Goal: Transaction & Acquisition: Purchase product/service

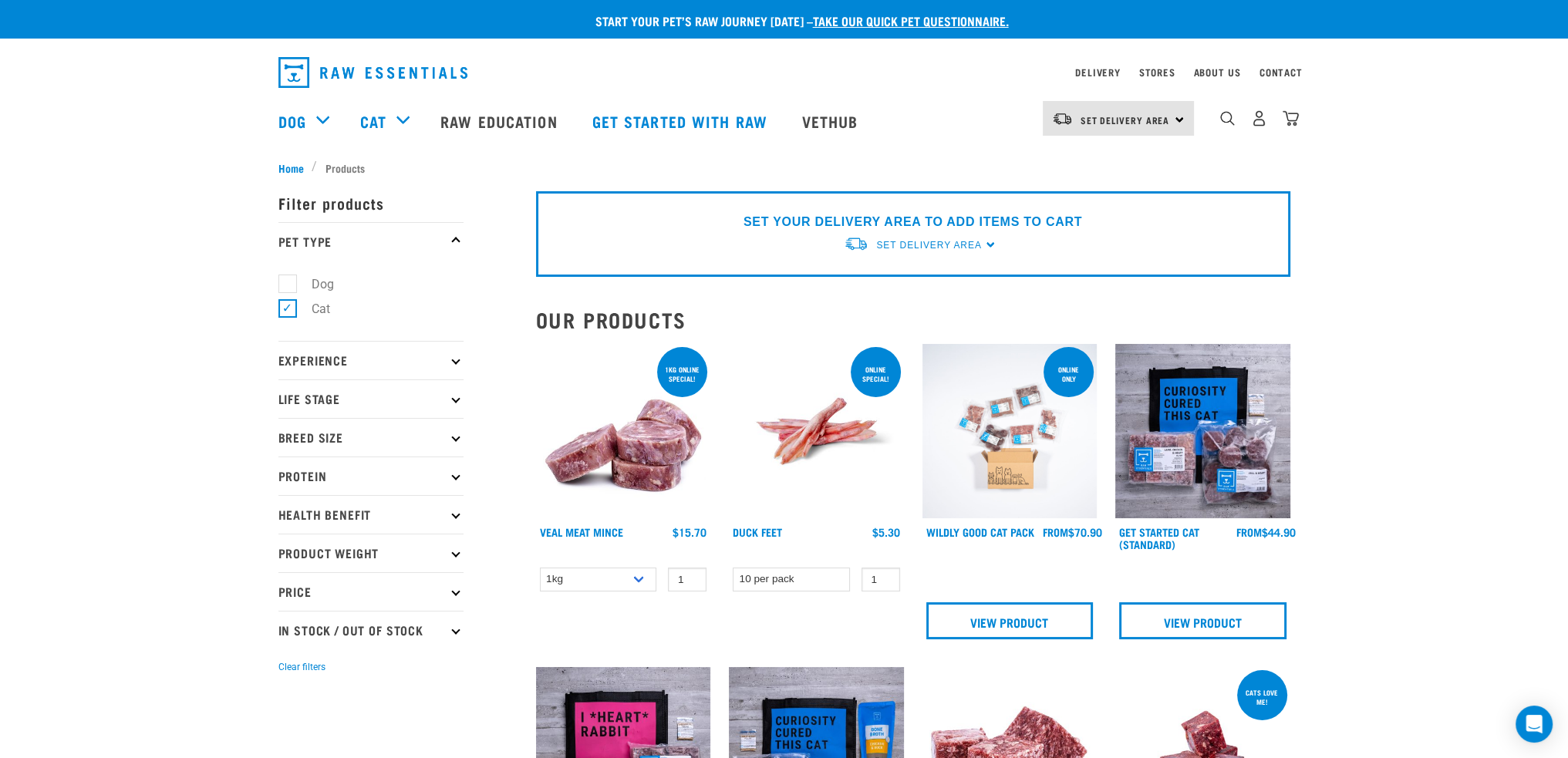
click at [1041, 438] on img at bounding box center [1010, 431] width 175 height 175
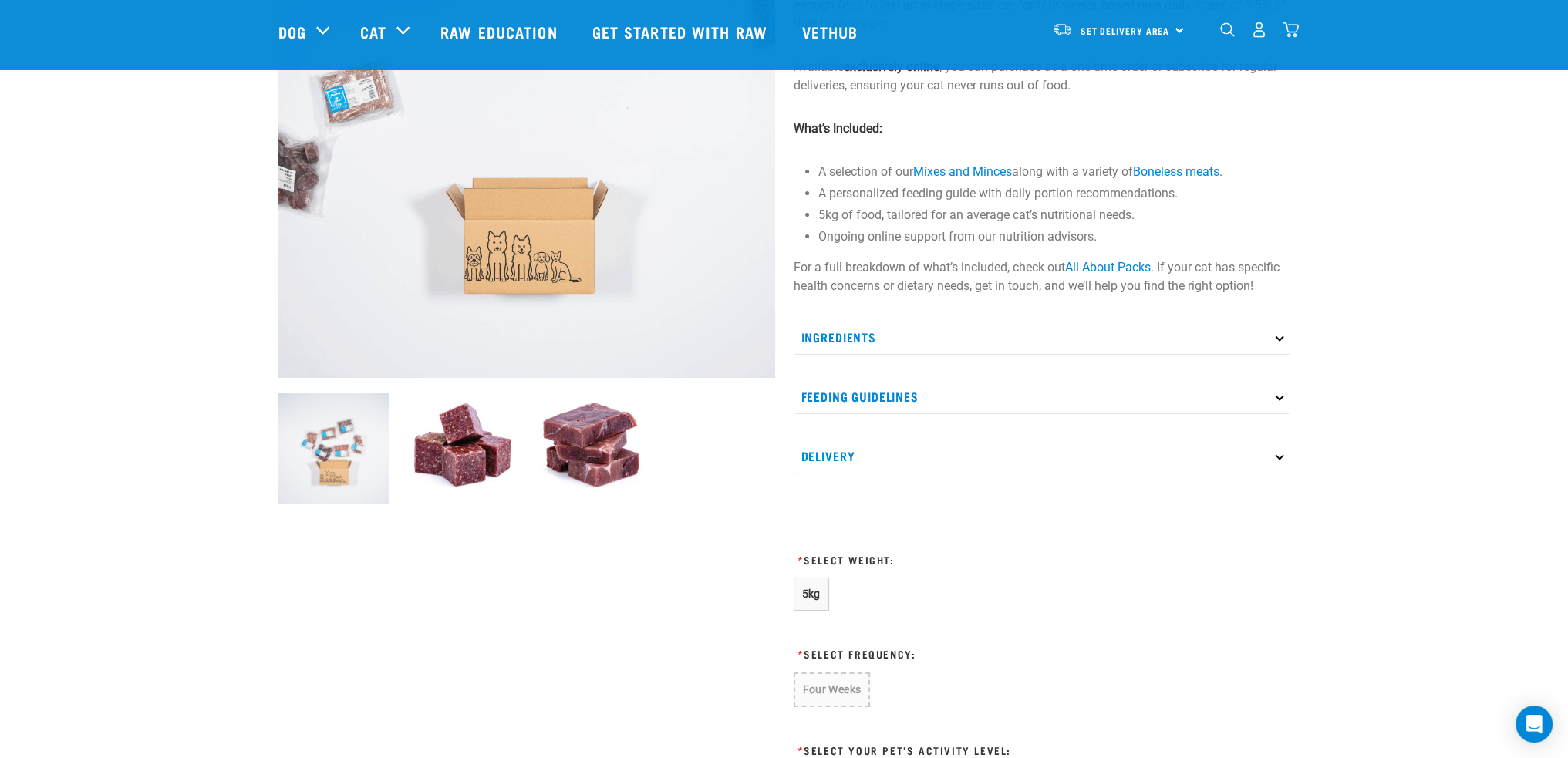
scroll to position [308, 0]
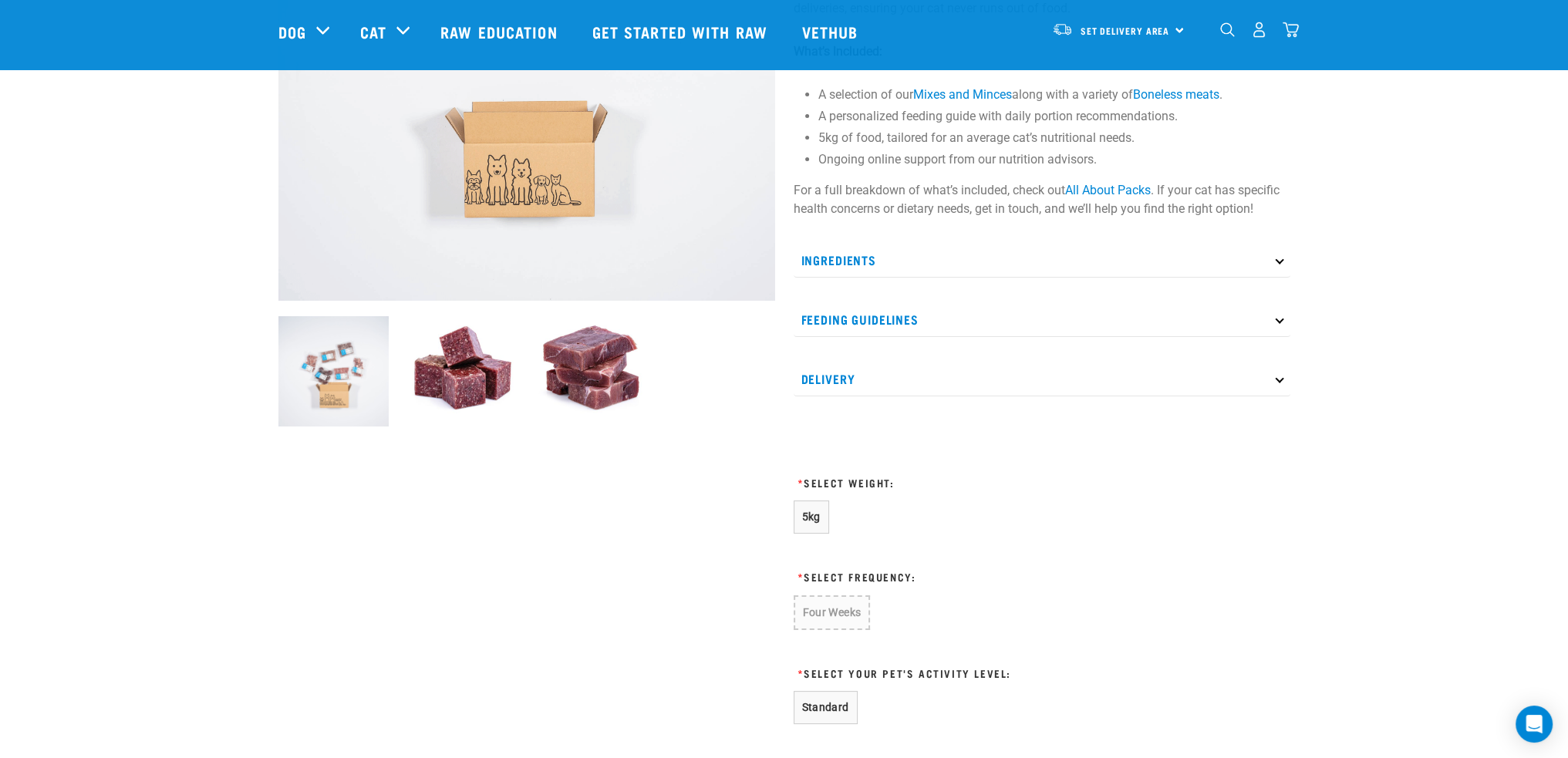
click at [964, 263] on p "Ingredients" at bounding box center [1042, 260] width 497 height 35
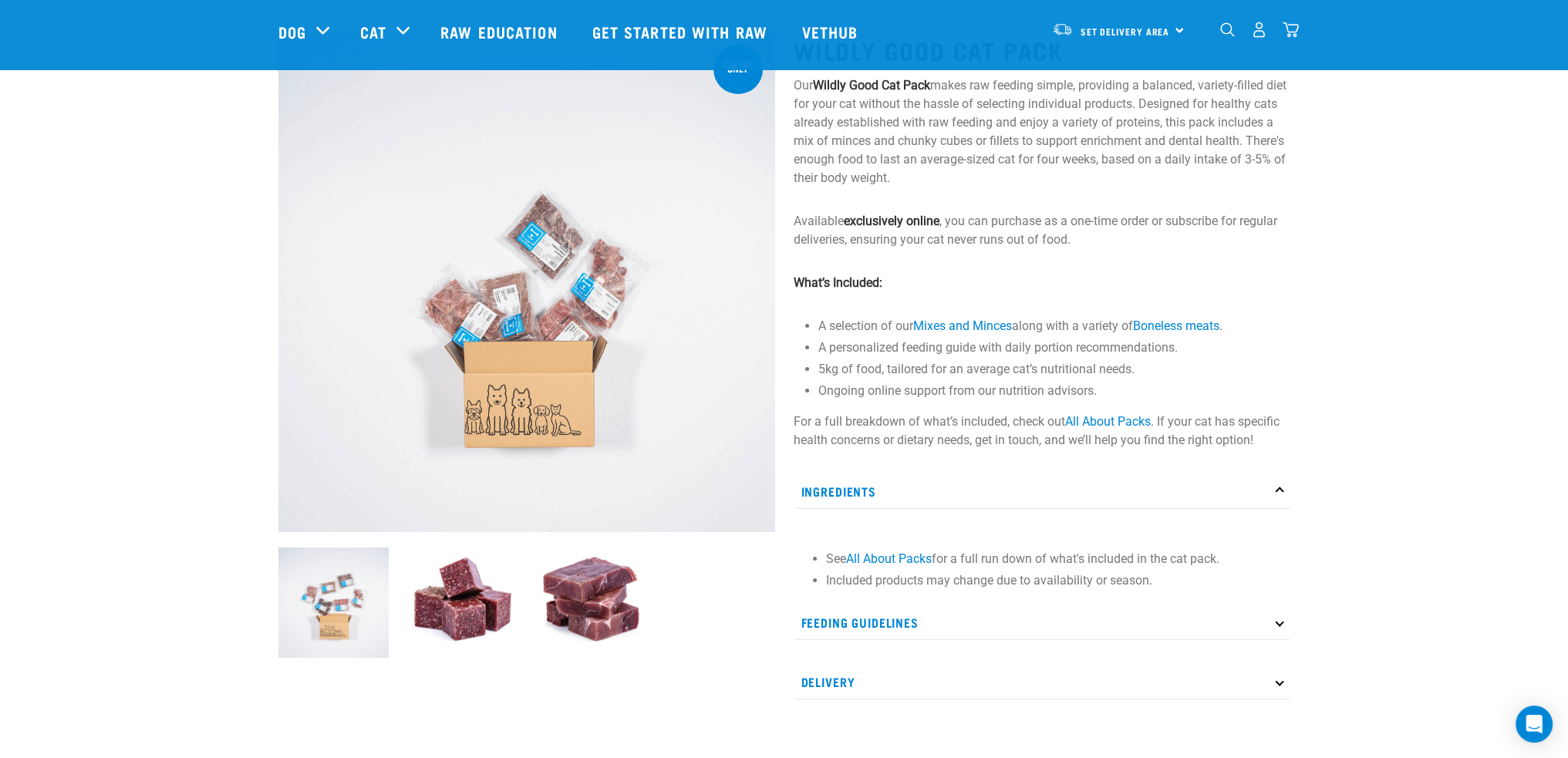
scroll to position [0, 0]
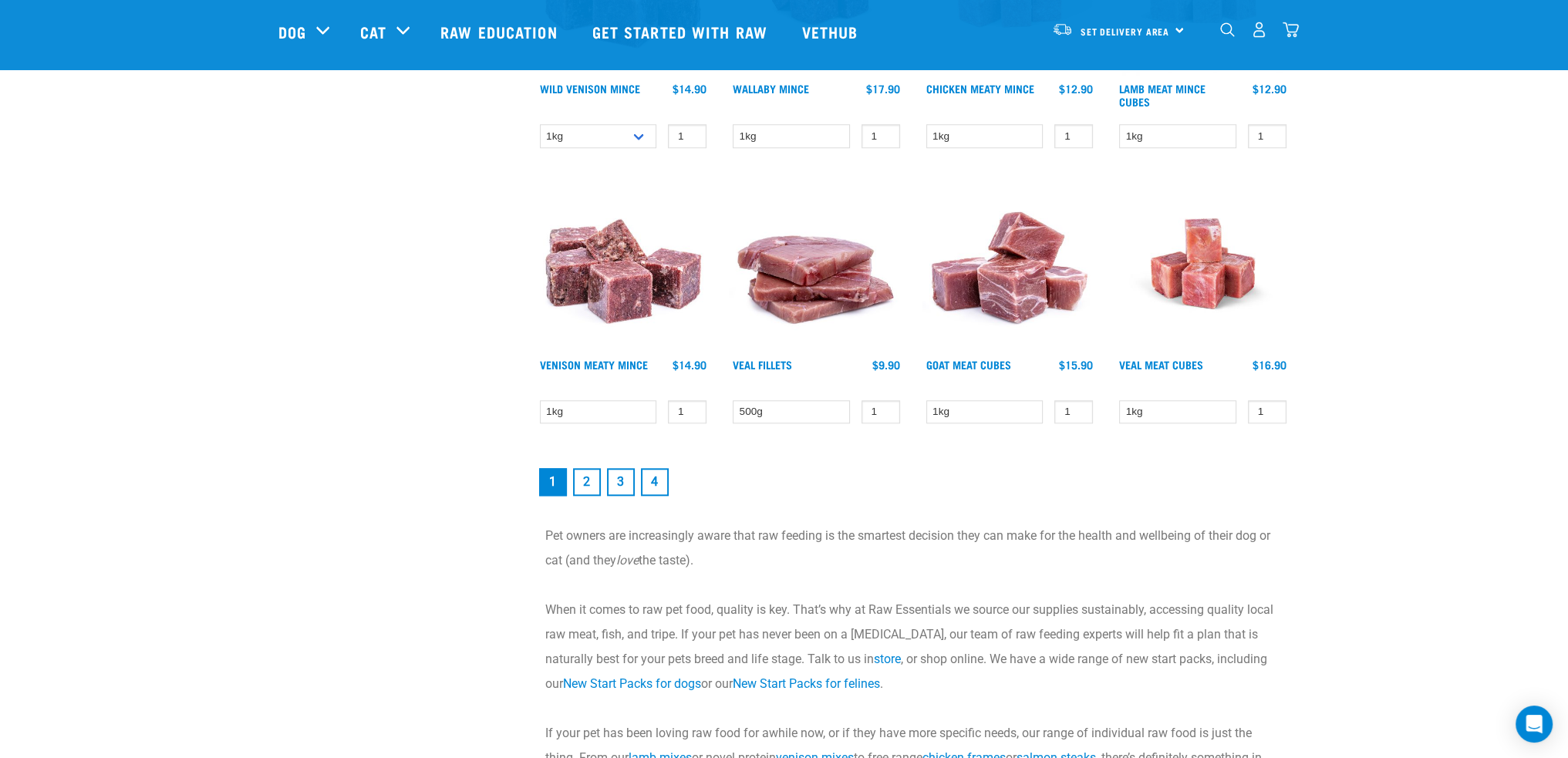
scroll to position [2082, 0]
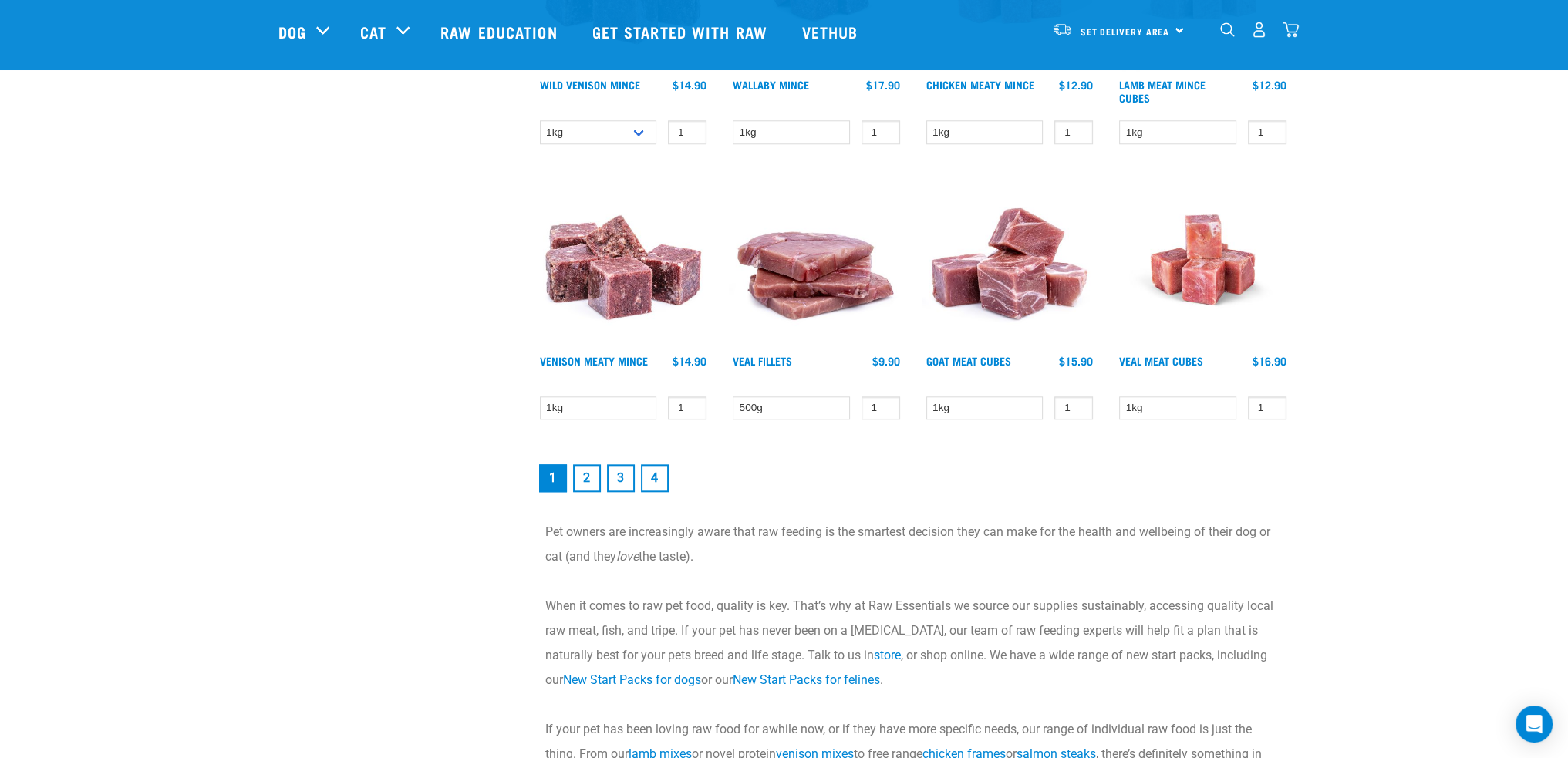
click at [580, 469] on link "2" at bounding box center [587, 477] width 28 height 28
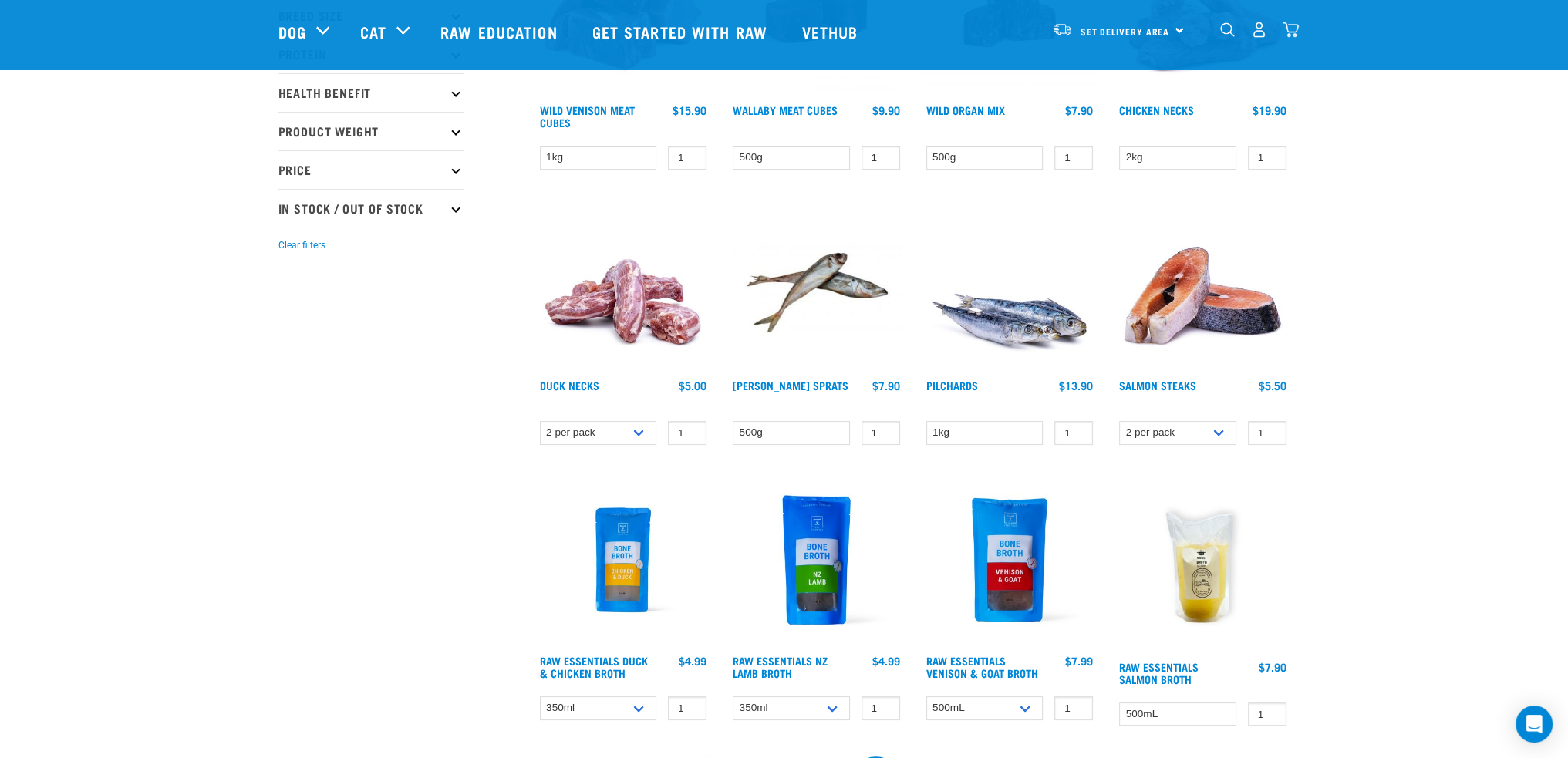
scroll to position [462, 0]
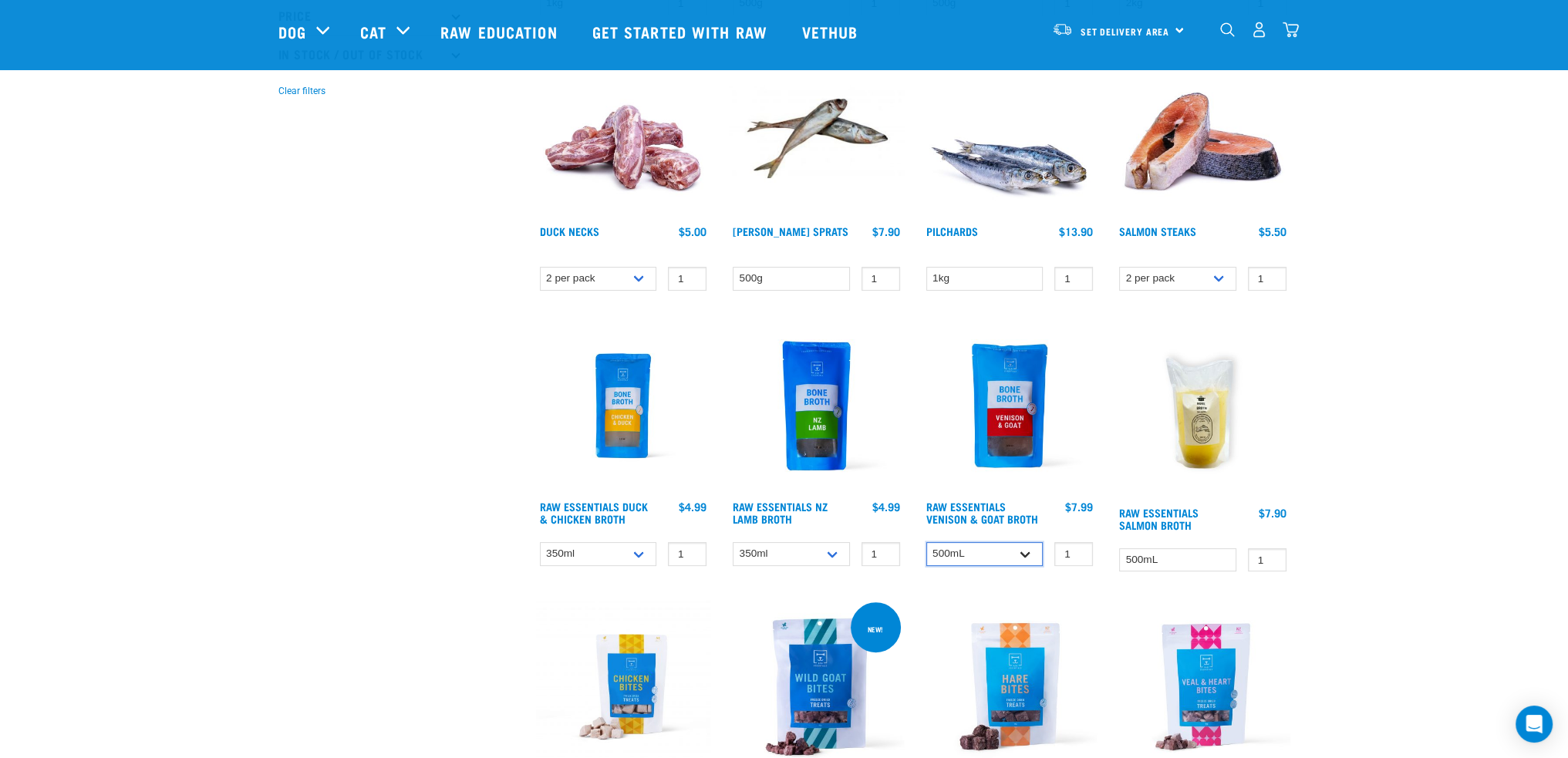
click at [1024, 551] on select "500mL Bulk (24 pack)" at bounding box center [984, 554] width 117 height 24
click at [1019, 551] on select "500mL Bulk (24 pack)" at bounding box center [984, 554] width 117 height 24
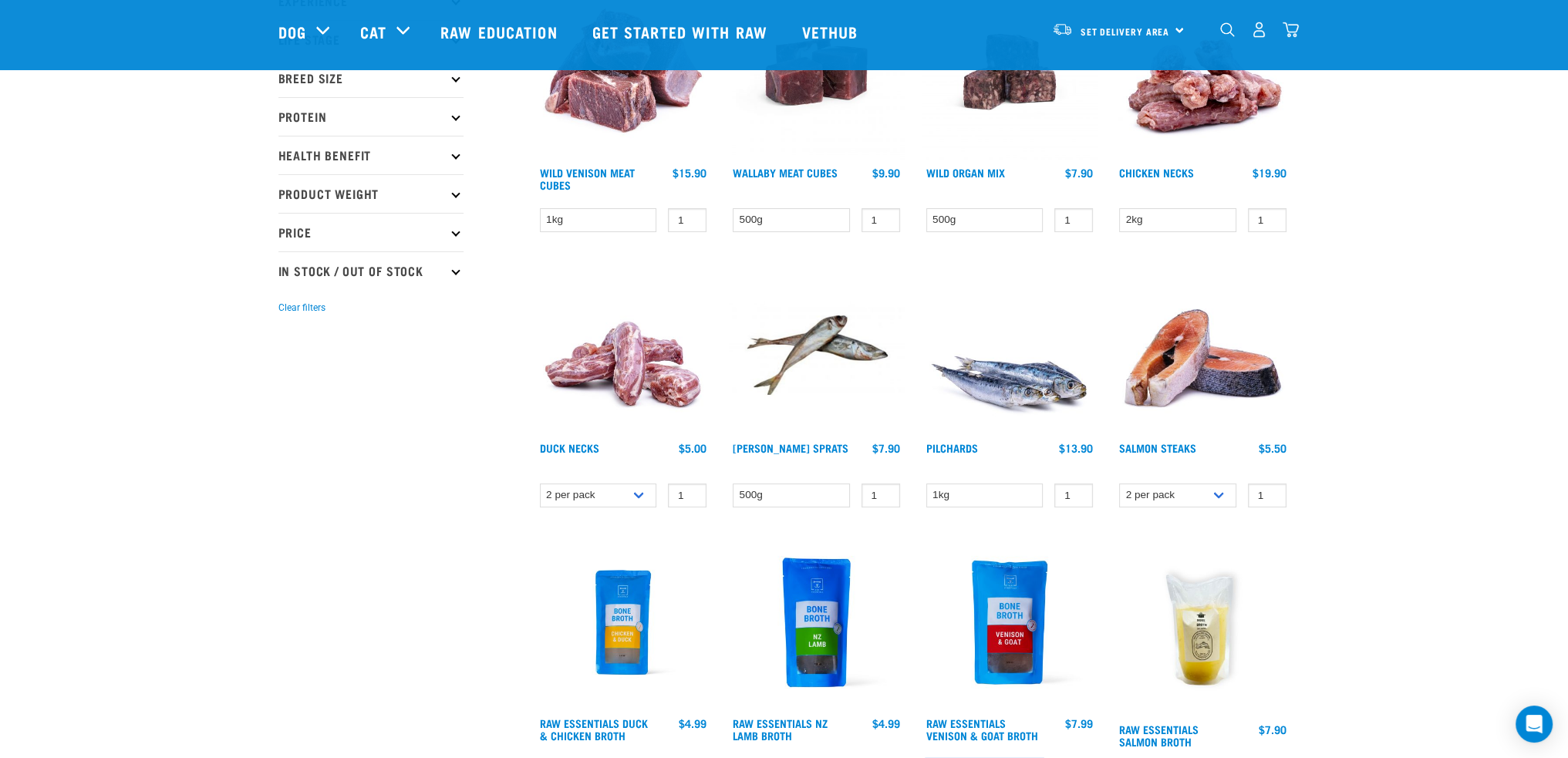
scroll to position [0, 0]
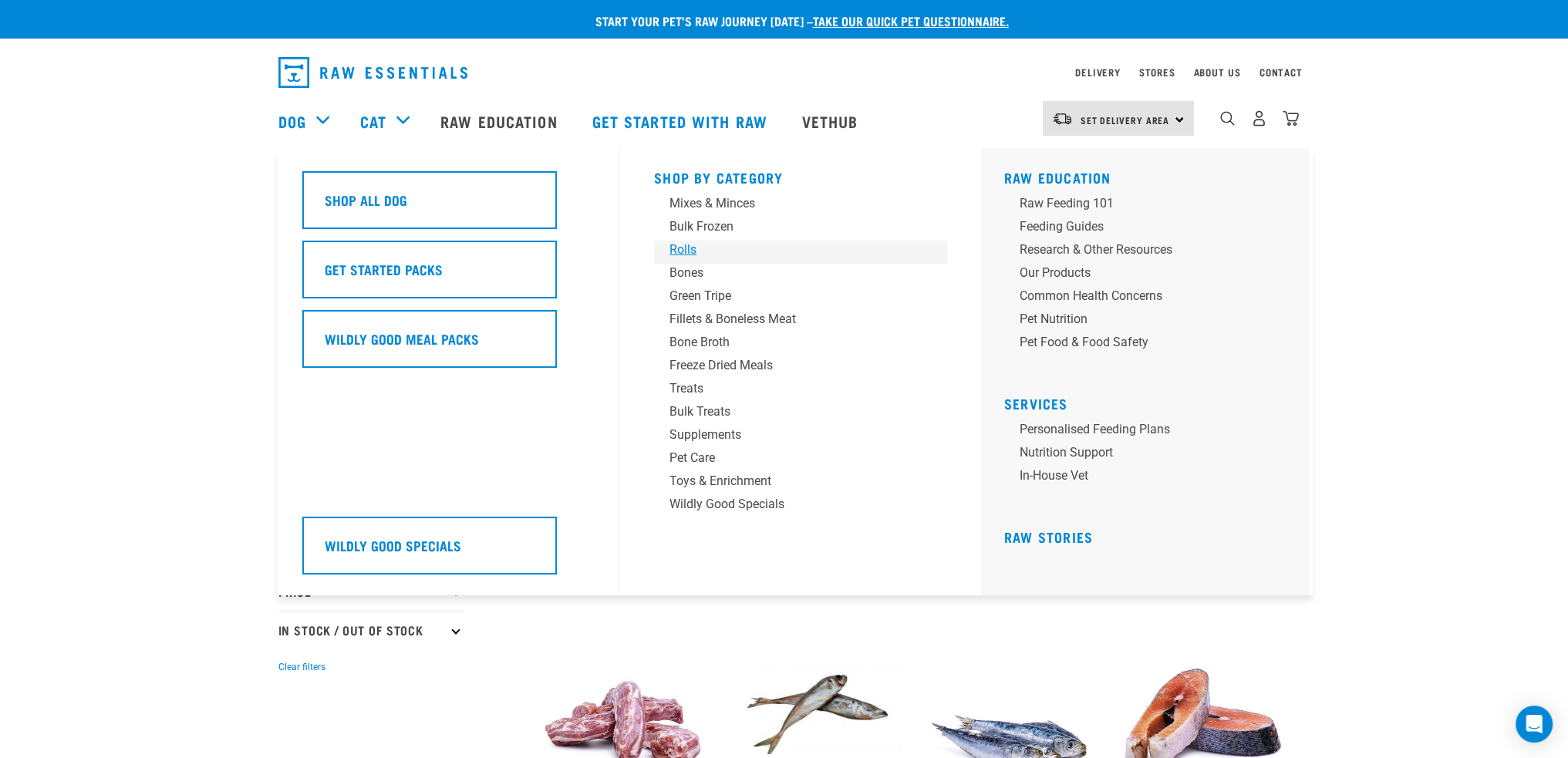
click at [687, 241] on div "Rolls" at bounding box center [790, 249] width 240 height 18
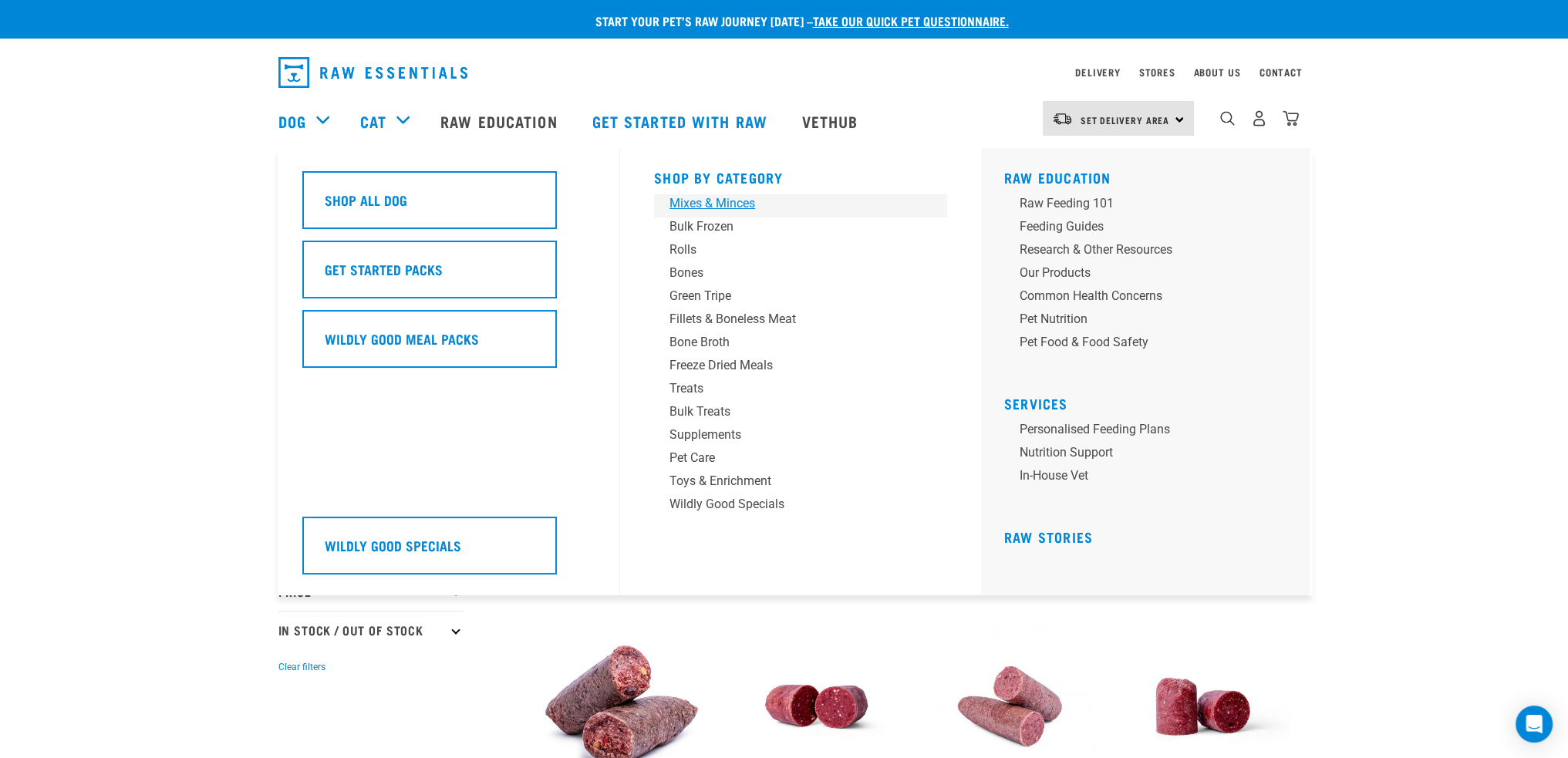
click at [703, 209] on div "Mixes & Minces" at bounding box center [790, 203] width 240 height 18
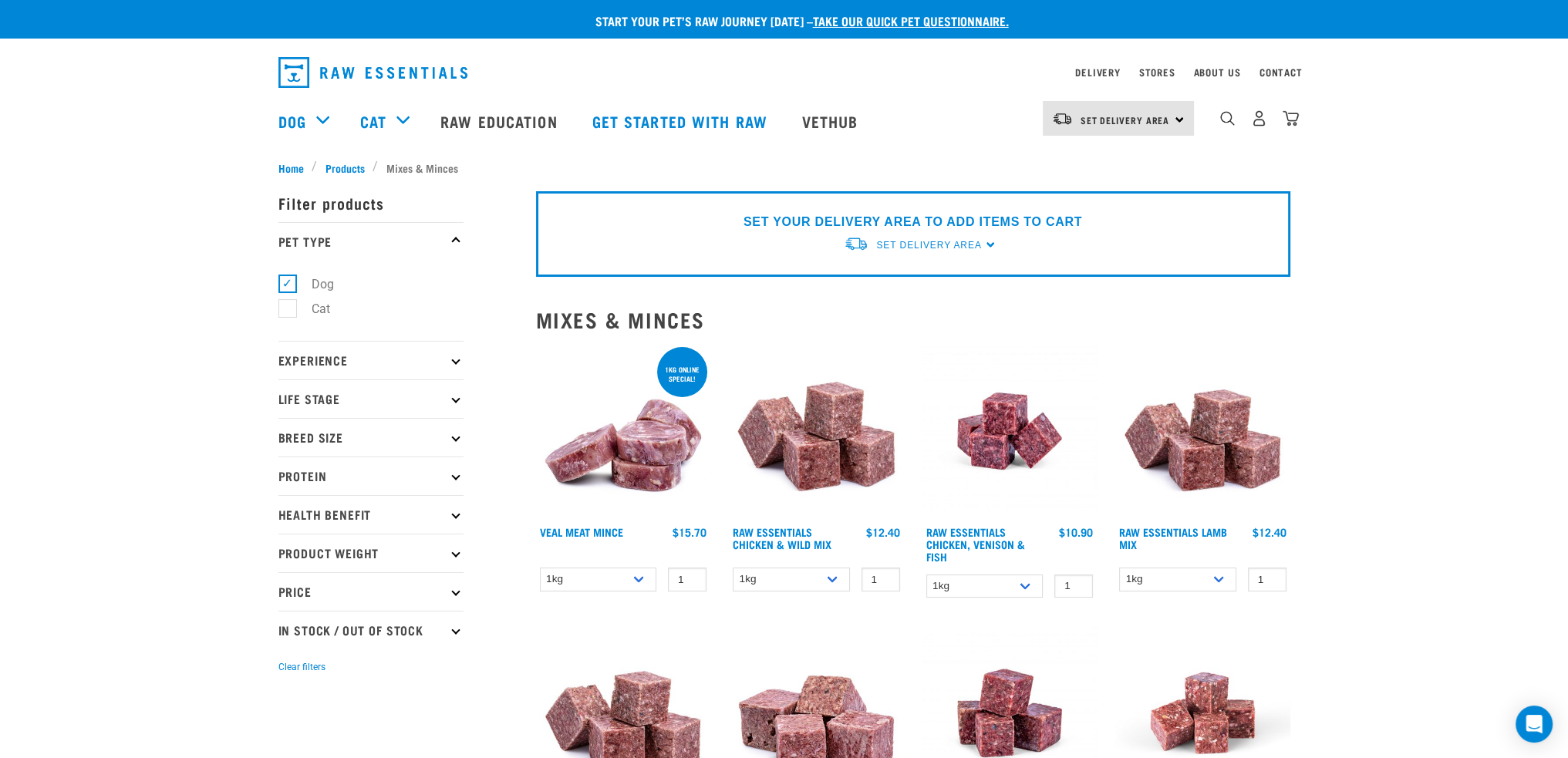
click at [441, 477] on p "Protein" at bounding box center [371, 475] width 185 height 39
click at [294, 538] on label "Chicken" at bounding box center [324, 543] width 74 height 19
click at [289, 538] on input "Chicken" at bounding box center [283, 540] width 10 height 10
checkbox input "true"
click at [293, 566] on label "Duck" at bounding box center [316, 568] width 59 height 19
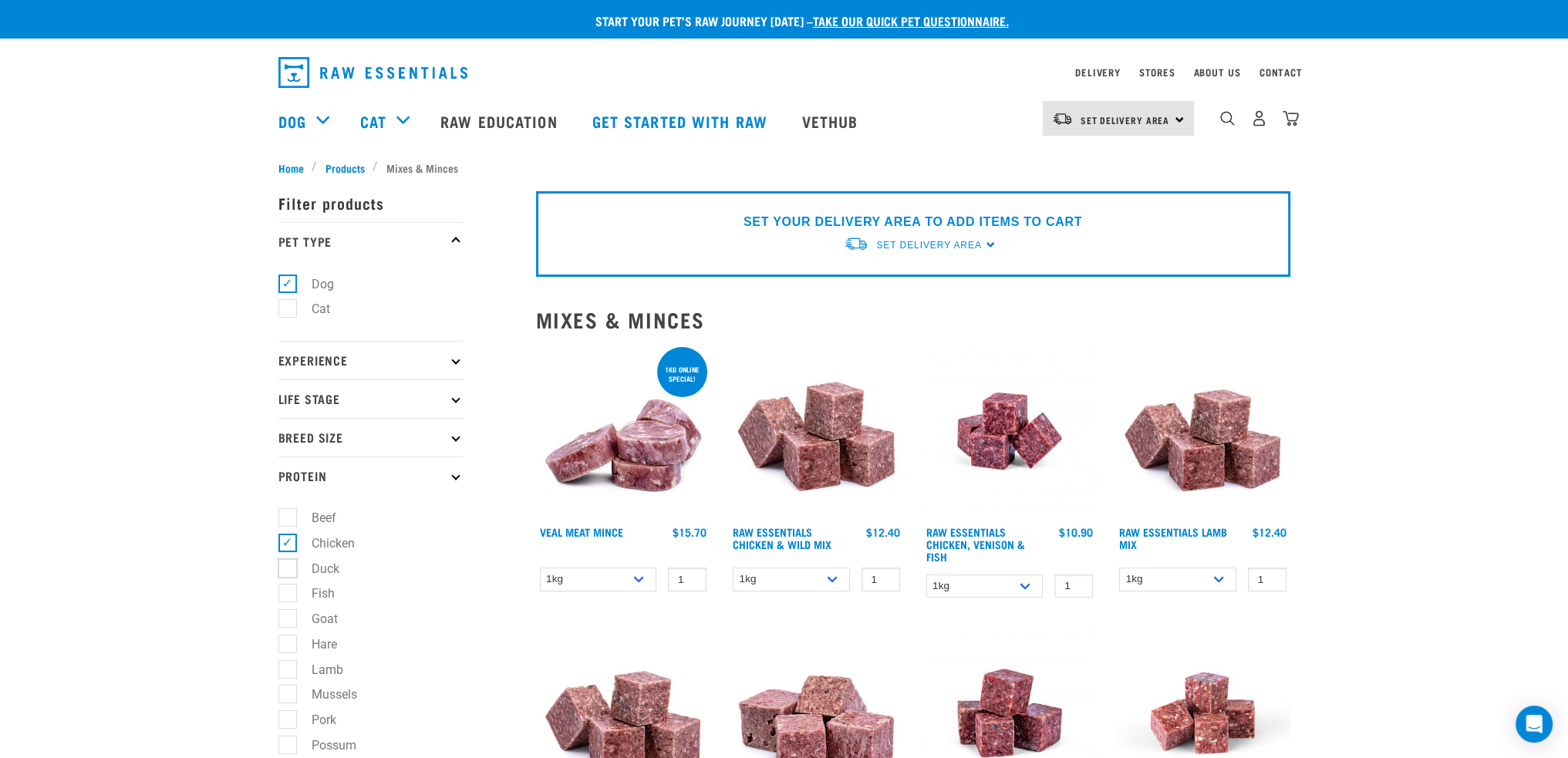
click at [289, 566] on input "Duck" at bounding box center [283, 565] width 10 height 10
checkbox input "true"
click at [287, 591] on label "Fish" at bounding box center [314, 593] width 54 height 19
click at [284, 591] on input "Fish" at bounding box center [283, 590] width 10 height 10
checkbox input "true"
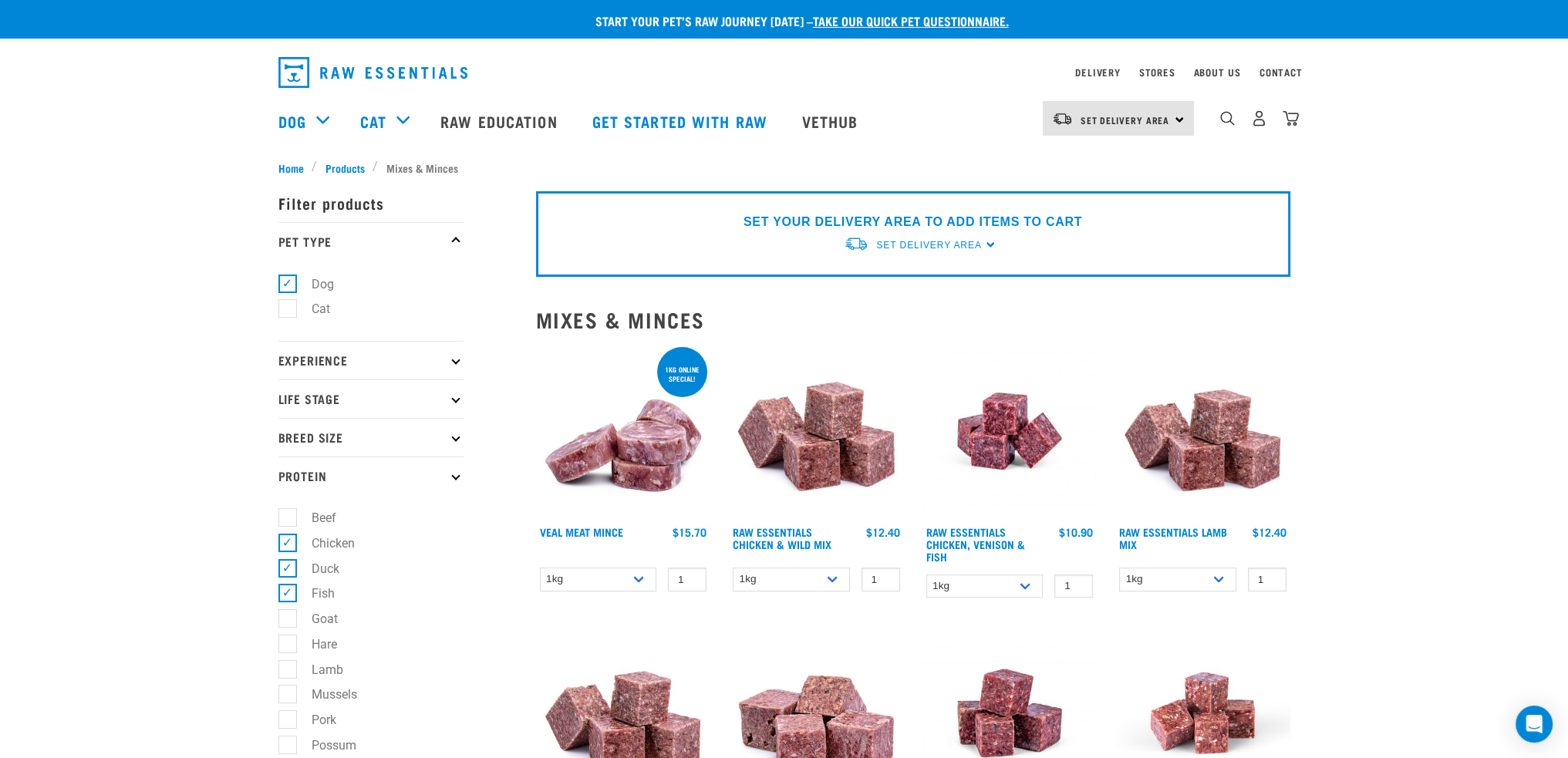
click at [287, 617] on label "Goat" at bounding box center [315, 619] width 57 height 19
click at [281, 617] on input "Goat" at bounding box center [283, 616] width 10 height 10
checkbox input "true"
click at [287, 642] on label "Hare" at bounding box center [315, 644] width 56 height 19
click at [278, 642] on input "Hare" at bounding box center [283, 641] width 10 height 10
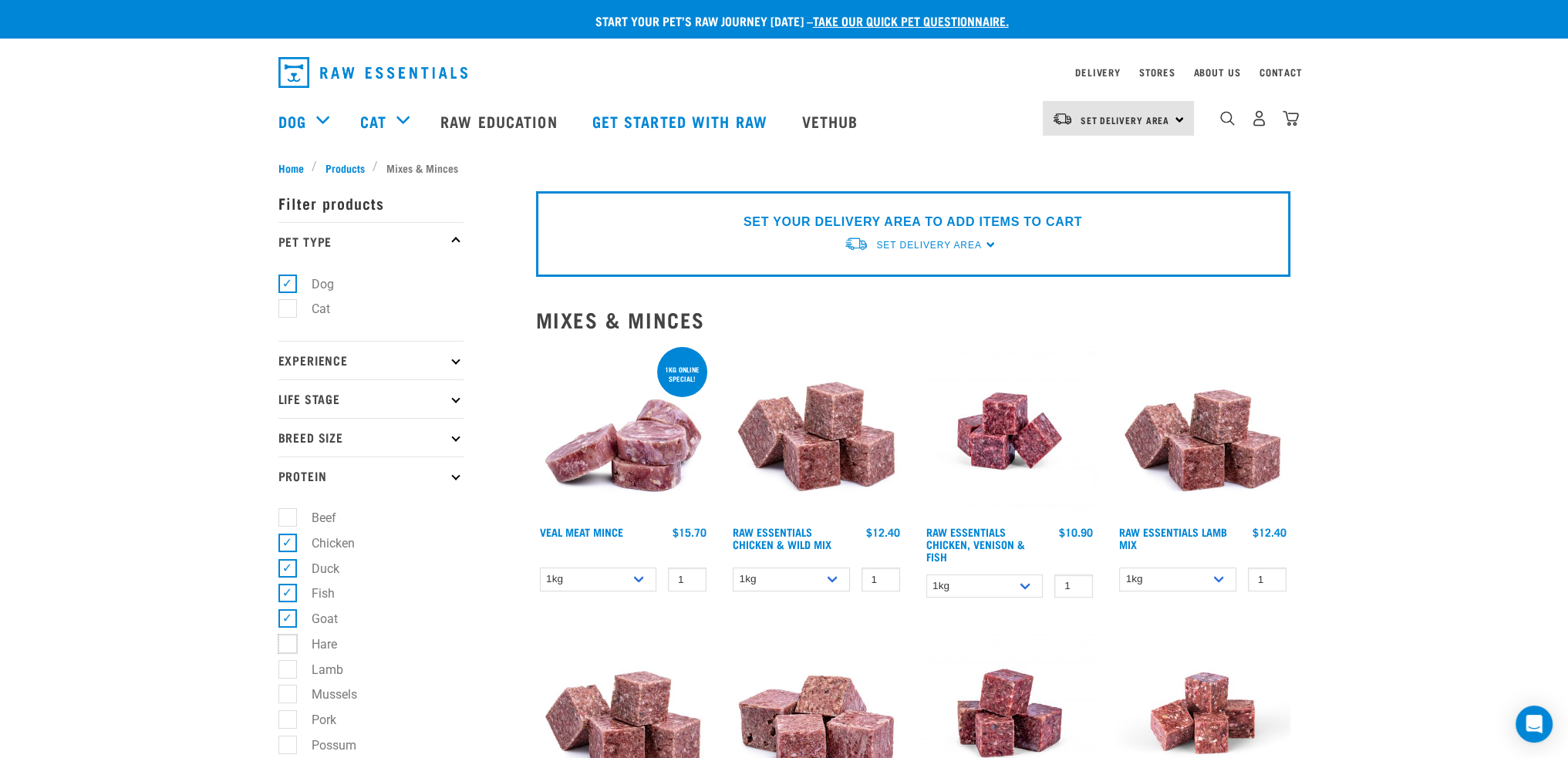
checkbox input "true"
click at [287, 667] on label "Lamb" at bounding box center [318, 669] width 62 height 19
click at [281, 667] on input "Lamb" at bounding box center [283, 666] width 10 height 10
checkbox input "true"
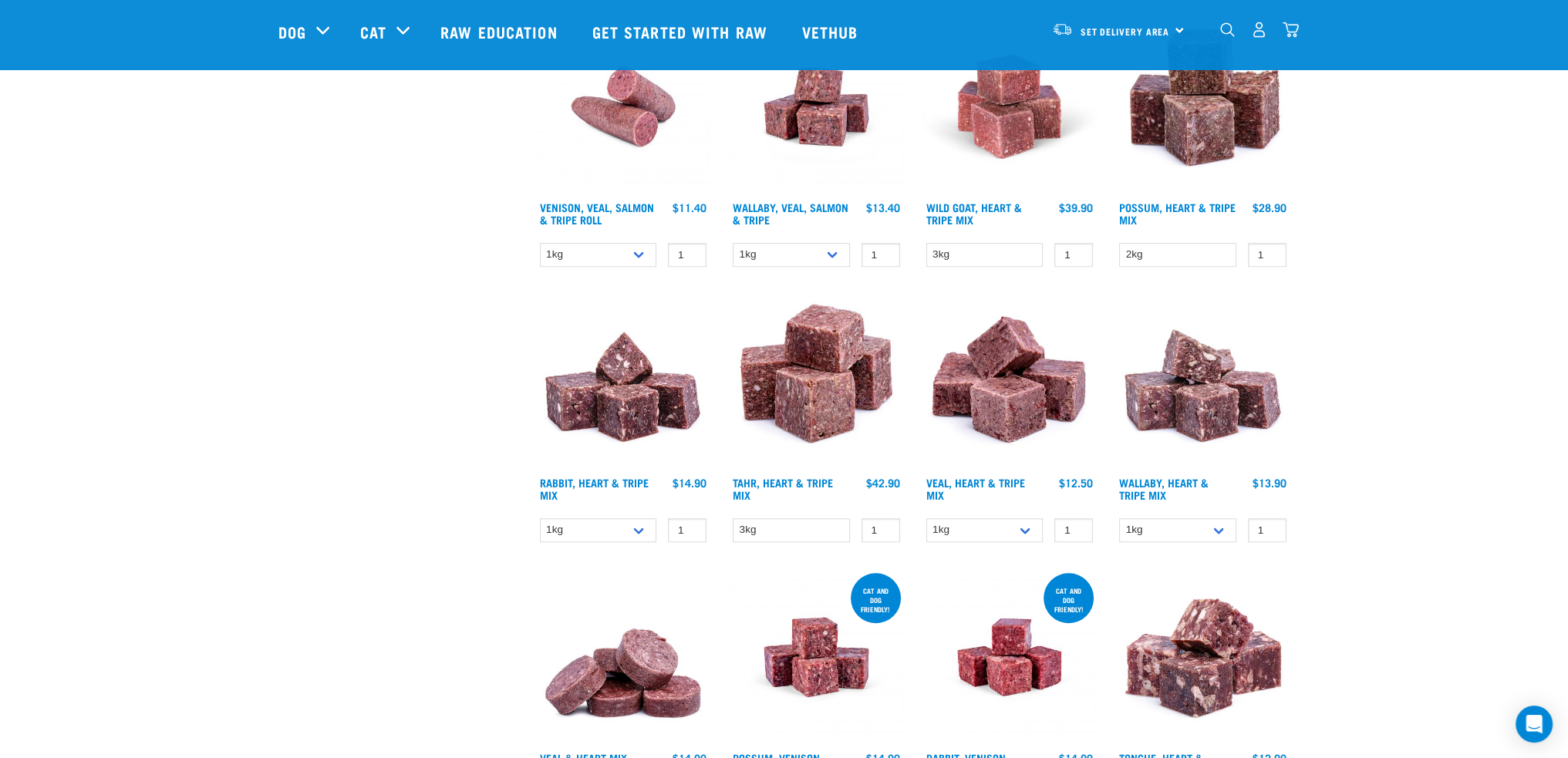
scroll to position [1773, 0]
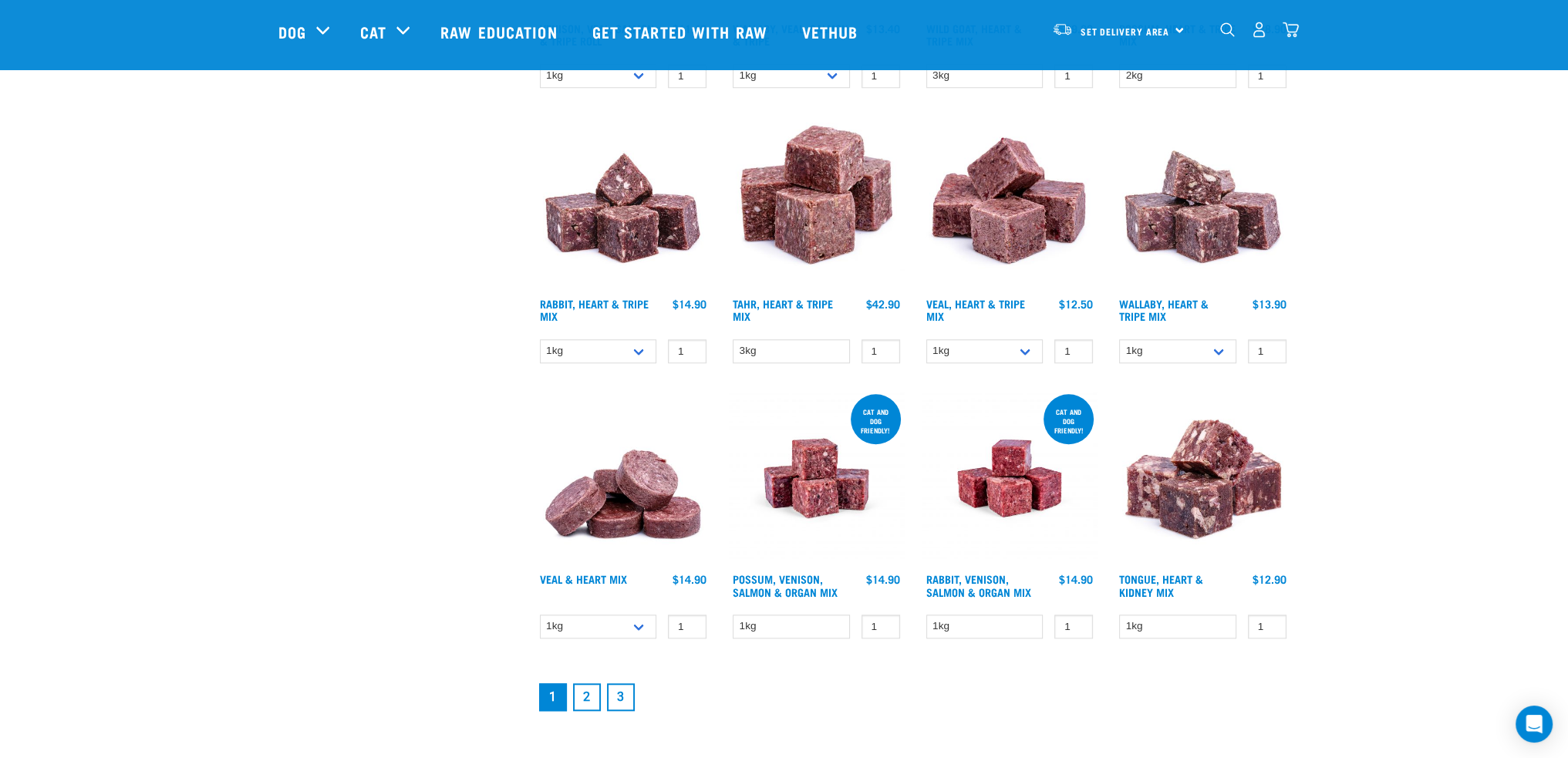
click at [583, 695] on link "2" at bounding box center [587, 696] width 28 height 28
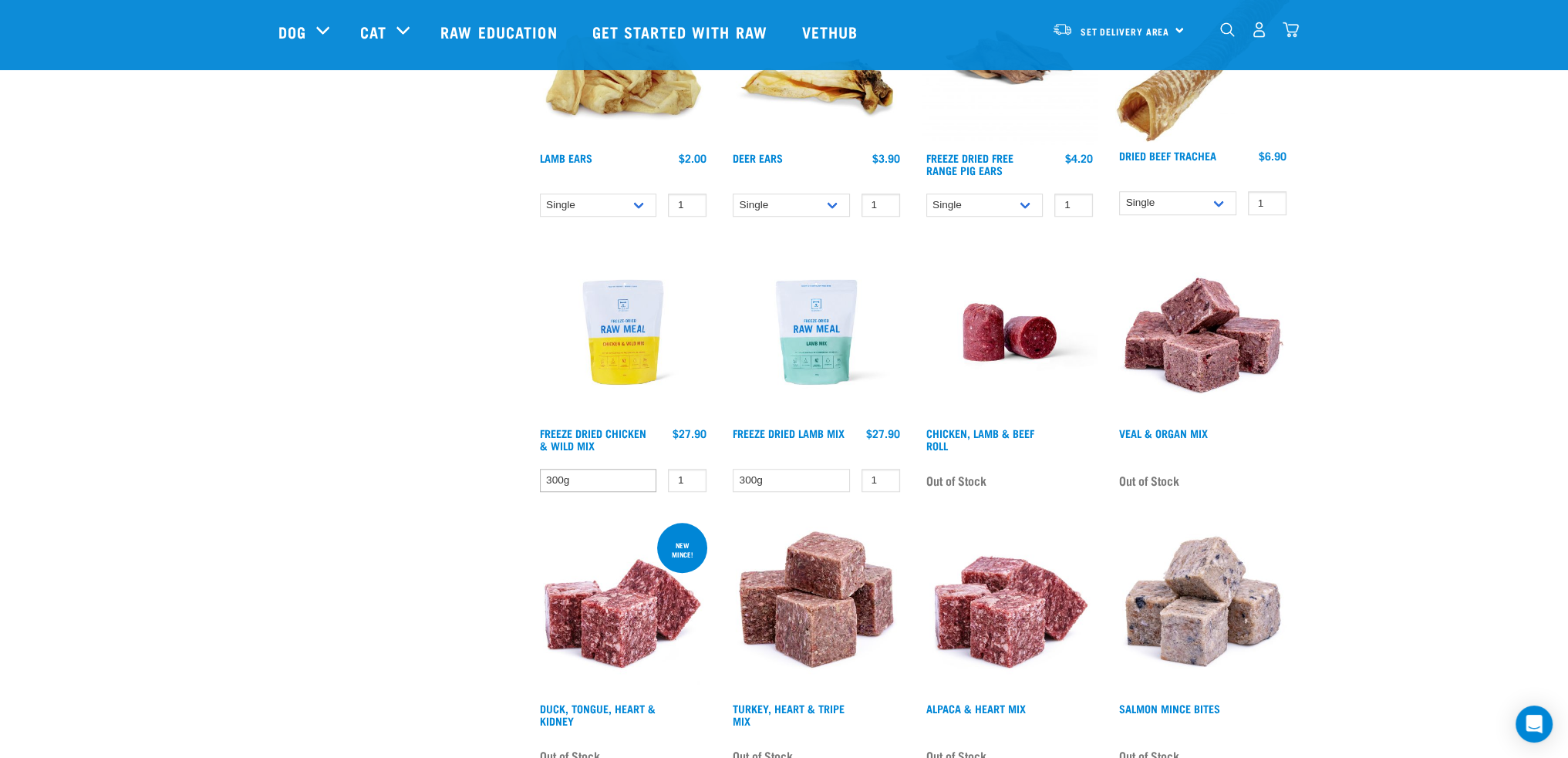
scroll to position [1773, 0]
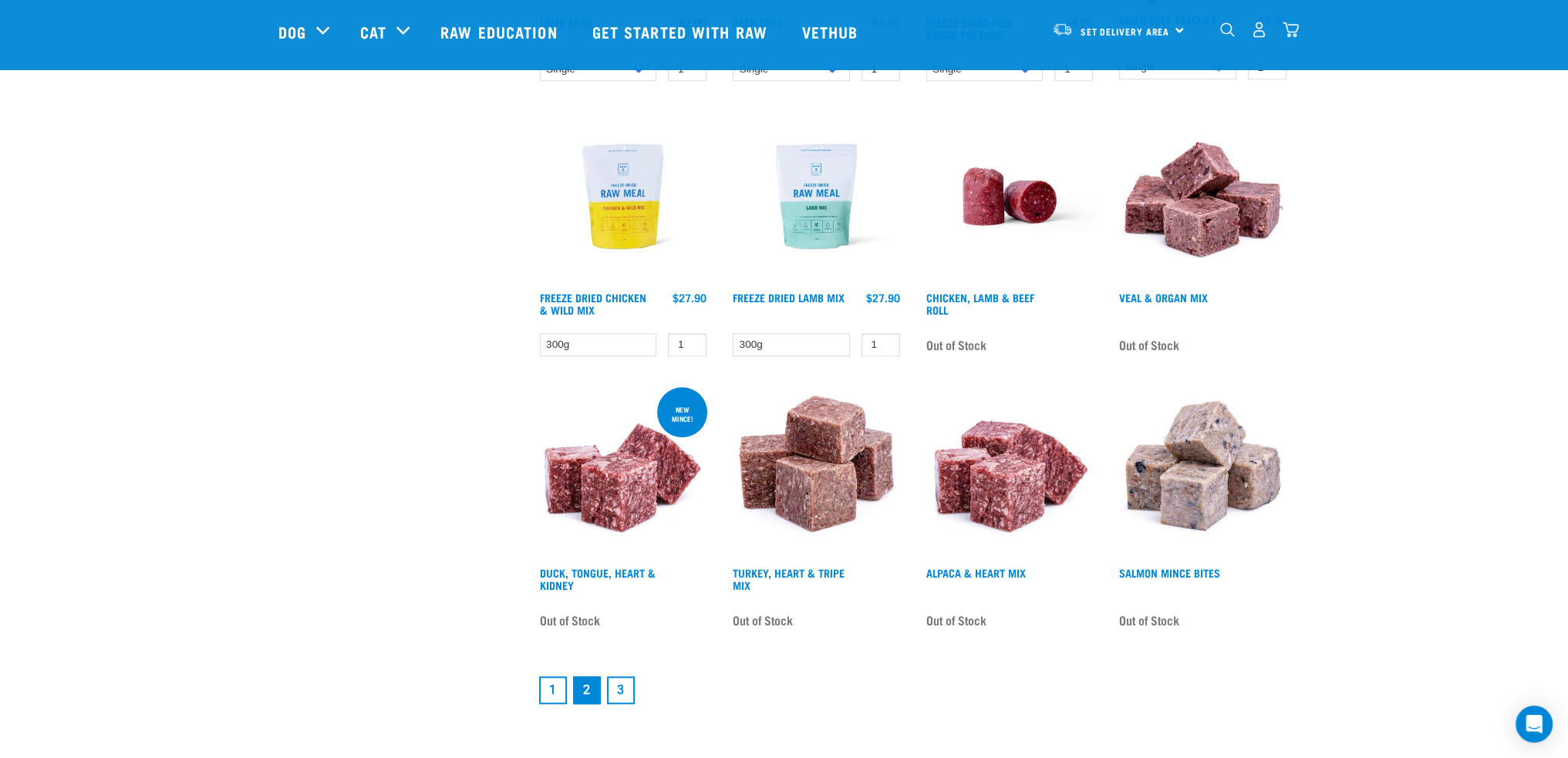
click at [618, 685] on link "3" at bounding box center [621, 689] width 28 height 28
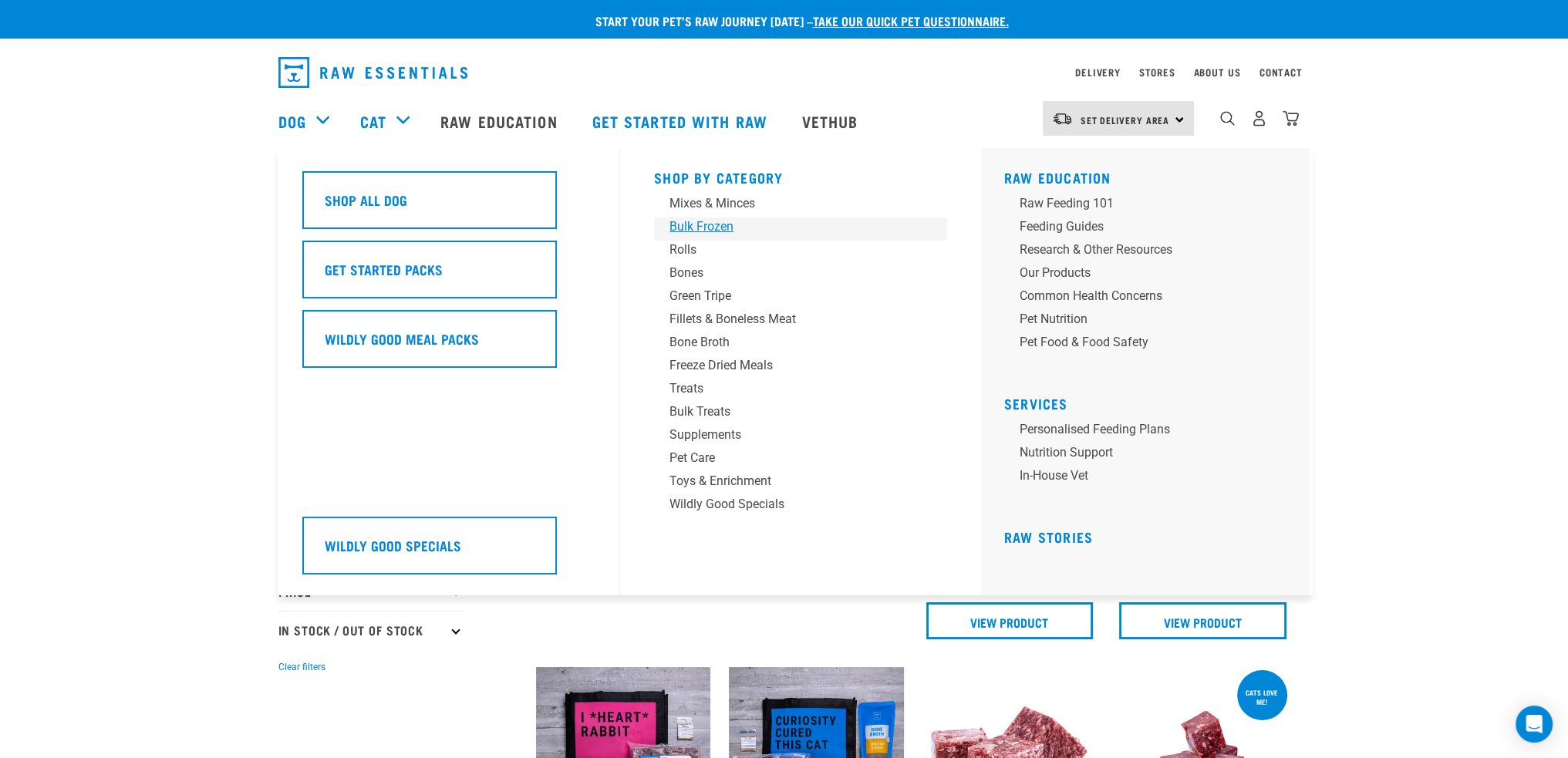
click at [688, 227] on div "Bulk Frozen" at bounding box center [790, 226] width 240 height 18
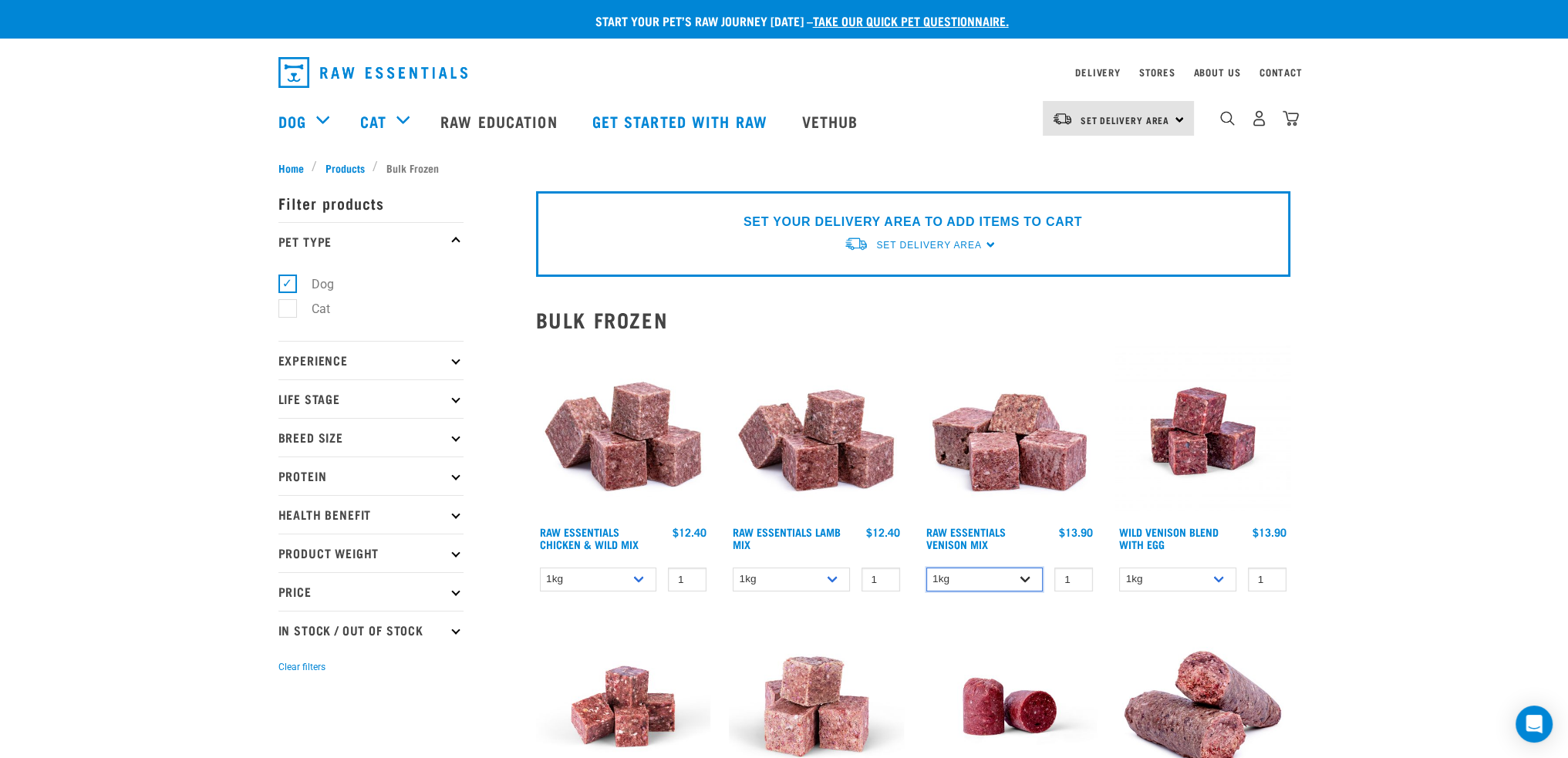
click at [968, 576] on select "1kg 3kg" at bounding box center [984, 579] width 117 height 24
click at [926, 568] on select "1kg 3kg" at bounding box center [984, 579] width 117 height 24
click at [964, 570] on select "1kg 3kg" at bounding box center [984, 579] width 117 height 24
select select "711"
click at [926, 568] on select "1kg 3kg" at bounding box center [984, 579] width 117 height 24
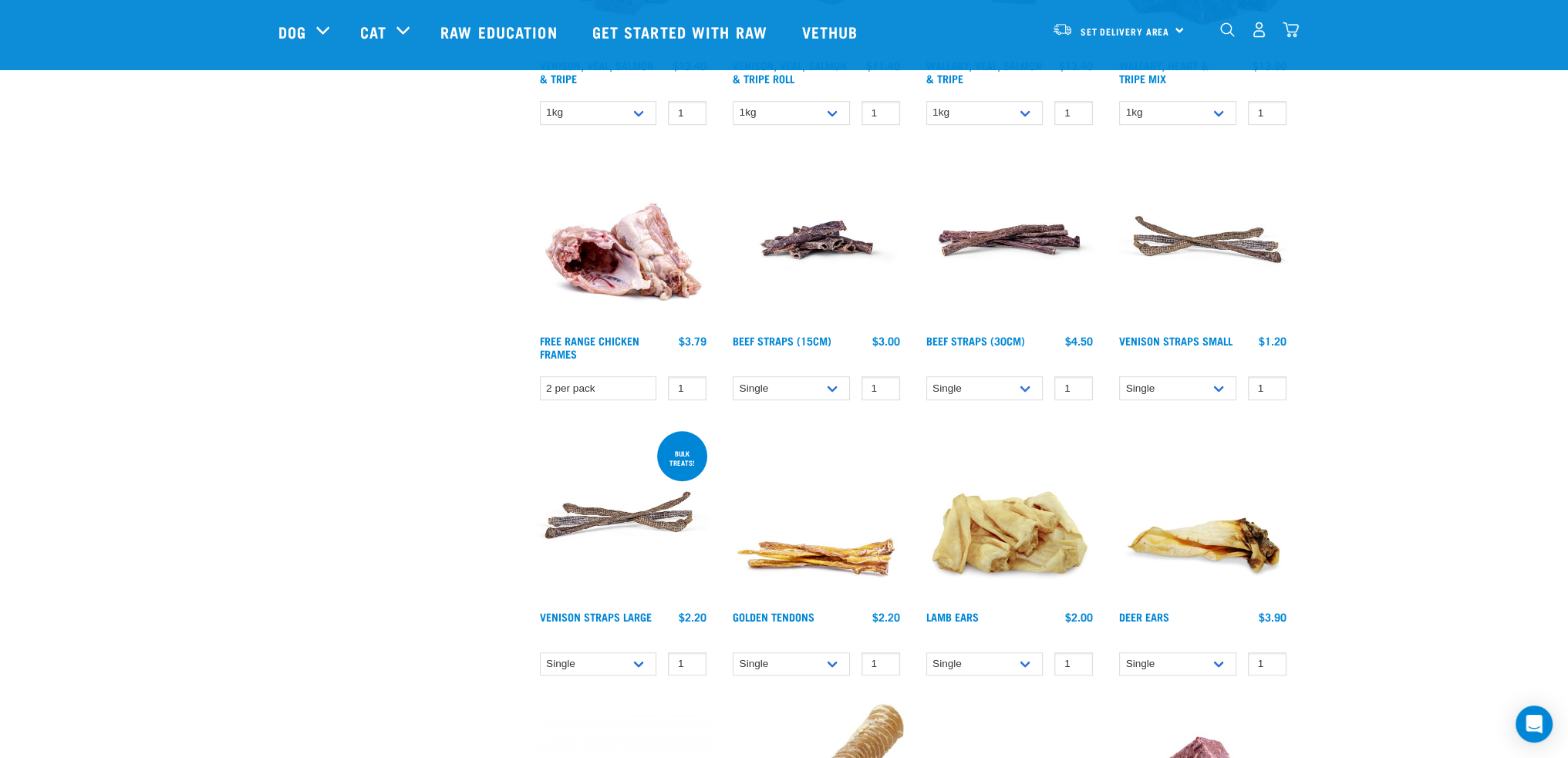
scroll to position [1002, 0]
